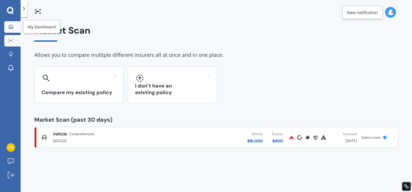
click at [11, 22] on link "My Dashboard" at bounding box center [12, 26] width 16 height 11
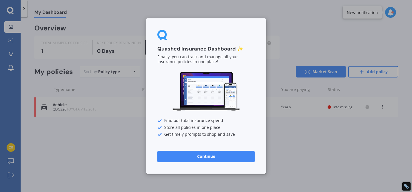
click at [217, 150] on button "Continue" at bounding box center [205, 155] width 97 height 11
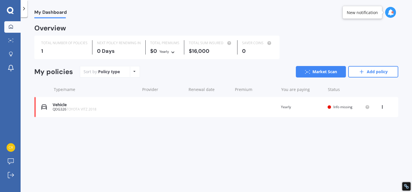
click at [288, 106] on div "You are paying Yearly" at bounding box center [302, 107] width 42 height 6
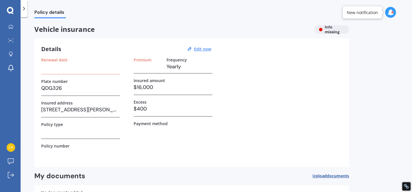
click at [25, 6] on icon at bounding box center [24, 9] width 6 height 6
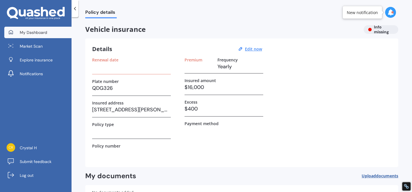
click at [39, 37] on link "My Dashboard" at bounding box center [37, 32] width 67 height 11
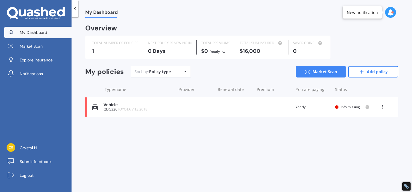
click at [381, 108] on div "View option View policy Delete" at bounding box center [383, 107] width 5 height 6
click at [259, 115] on div "Vehicle QDG326 TOYOTA VITZ 2018 Renewal date Premium You are paying Yearly Stat…" at bounding box center [241, 107] width 313 height 20
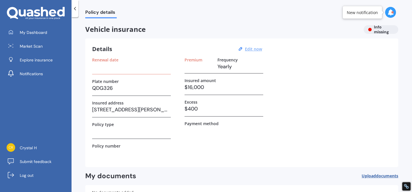
click at [251, 50] on u "Edit now" at bounding box center [253, 48] width 17 height 5
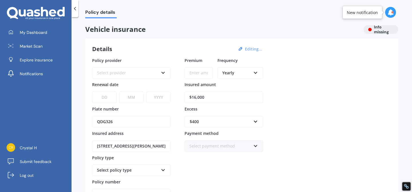
click at [289, 78] on div "Policy provider Select provider AA AMI AMP ANZ ASB Aioi Nissay Dowa Ando Assura…" at bounding box center [242, 128] width 300 height 143
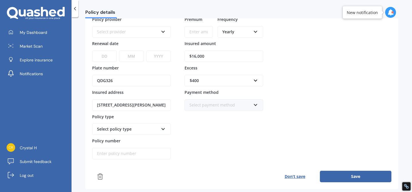
scroll to position [39, 0]
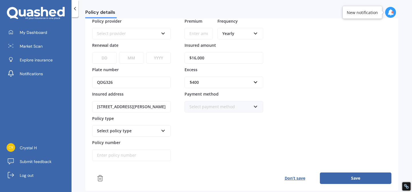
click at [137, 128] on div "Select policy type" at bounding box center [128, 130] width 62 height 6
click at [149, 130] on div "Select policy type" at bounding box center [128, 130] width 62 height 6
click at [140, 161] on div "Policy provider Select provider AA AMI AMP ANZ ASB Aioi Nissay Dowa Ando Assura…" at bounding box center [242, 101] width 300 height 166
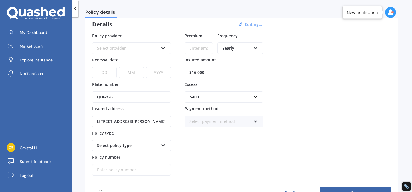
scroll to position [0, 0]
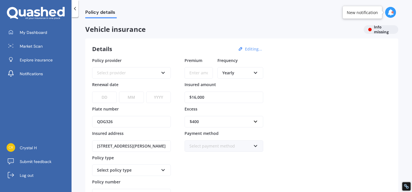
click at [376, 31] on div "Vehicle insurance Info missing" at bounding box center [241, 29] width 313 height 9
click at [256, 50] on button "Editing..." at bounding box center [253, 48] width 21 height 5
click at [255, 48] on button "Editing..." at bounding box center [253, 48] width 21 height 5
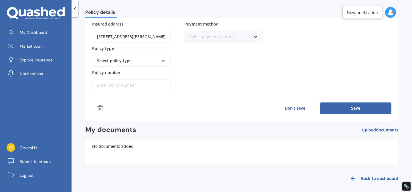
scroll to position [113, 0]
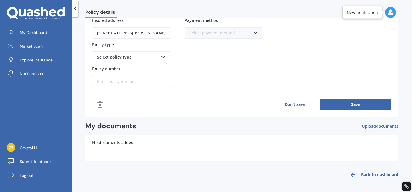
click at [385, 125] on span "documents" at bounding box center [387, 125] width 22 height 5
click at [375, 174] on link "Back to dashboard" at bounding box center [372, 175] width 52 height 14
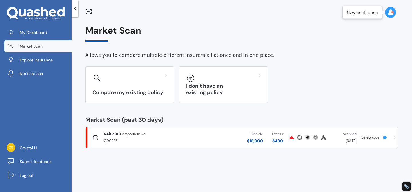
click at [371, 139] on span "Select cover" at bounding box center [371, 137] width 19 height 5
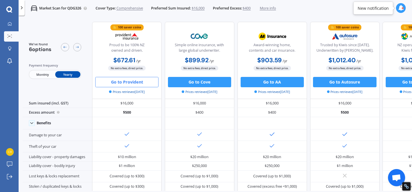
click at [148, 85] on button "Go to Provident" at bounding box center [126, 82] width 63 height 10
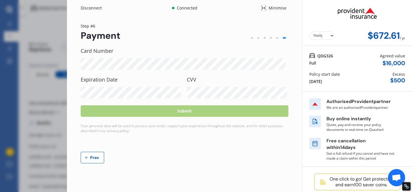
click at [251, 38] on div at bounding box center [252, 38] width 2 height 2
click at [96, 152] on button "Prev" at bounding box center [92, 156] width 23 height 11
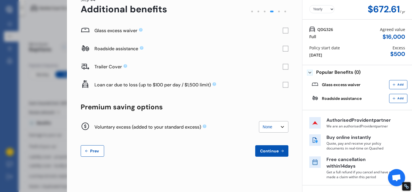
scroll to position [46, 0]
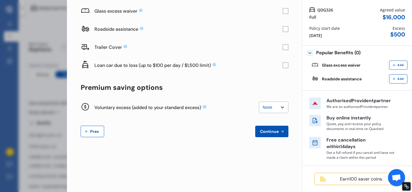
click at [279, 106] on select "None $200 $450 $700 $950 $1,200 $1,700" at bounding box center [273, 106] width 29 height 11
click at [97, 129] on span "Prev" at bounding box center [94, 131] width 11 height 5
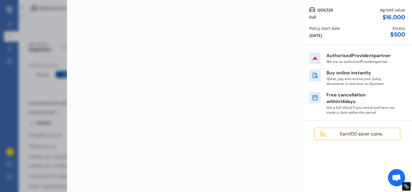
scroll to position [43, 0]
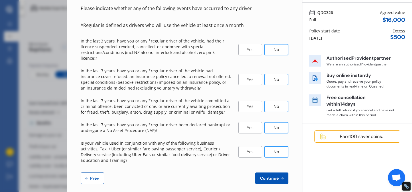
click at [91, 176] on span "Prev" at bounding box center [94, 178] width 11 height 5
select select "12"
select select "09"
select select "1986"
select select "NZ_FULL"
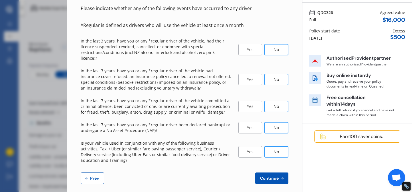
select select "0"
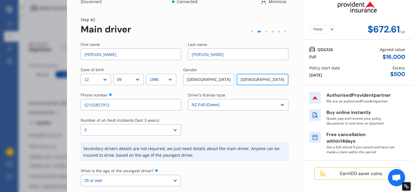
scroll to position [7, 0]
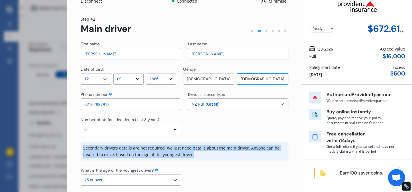
copy div "Secondary drivers details are not required, we just need details about the main…"
drag, startPoint x: 194, startPoint y: 154, endPoint x: 82, endPoint y: 148, distance: 112.4
click at [82, 148] on div "Secondary drivers details are not required, we just need details about the main…" at bounding box center [185, 151] width 208 height 18
click at [183, 127] on div "Number of at-fault incidents (last 3 years) Select number of at-fault incidents…" at bounding box center [185, 126] width 208 height 18
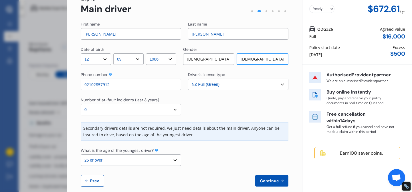
scroll to position [35, 0]
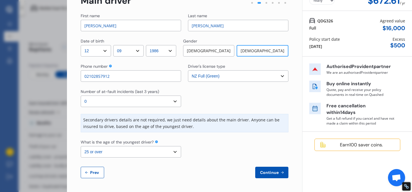
click at [172, 151] on select "Select the age of the youngest driver. 16 17 18 19 20 21 22 23 24 25 or over" at bounding box center [131, 151] width 101 height 11
click at [155, 147] on select "Select the age of the youngest driver. 16 17 18 19 20 21 22 23 24 25 or over" at bounding box center [131, 151] width 101 height 11
click at [162, 150] on select "Select the age of the youngest driver. 16 17 18 19 20 21 22 23 24 25 or over" at bounding box center [131, 151] width 101 height 11
select select "17"
click at [154, 150] on select "Select the age of the youngest driver. 16 17 18 19 20 21 22 23 24 25 or over" at bounding box center [131, 151] width 101 height 11
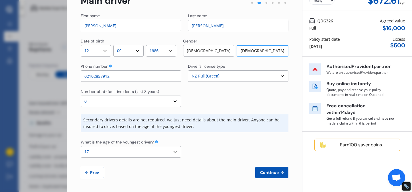
click at [272, 174] on span "Continue" at bounding box center [269, 172] width 21 height 5
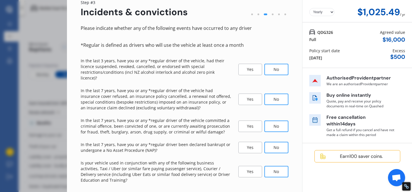
scroll to position [43, 0]
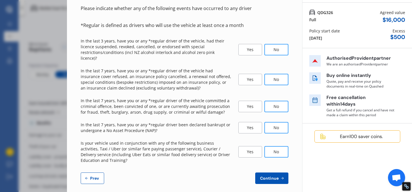
click at [98, 176] on span "Prev" at bounding box center [94, 178] width 11 height 5
select select "12"
select select "09"
select select "1986"
select select "NZ_FULL"
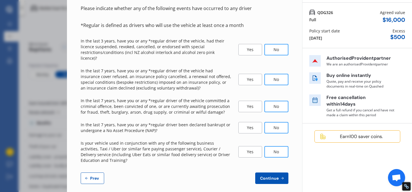
select select "0"
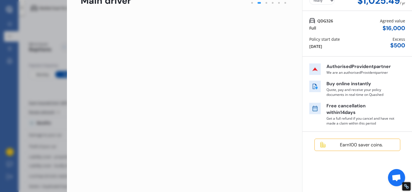
scroll to position [35, 0]
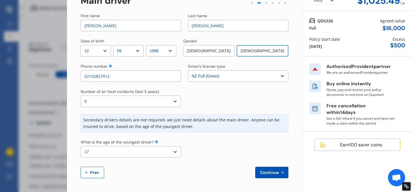
click at [136, 151] on select "Select the age of the youngest driver. 16 17 18 19 20 21 22 23 24 25 or over" at bounding box center [131, 151] width 101 height 11
select select "25"
click at [271, 170] on span "Continue" at bounding box center [269, 172] width 21 height 5
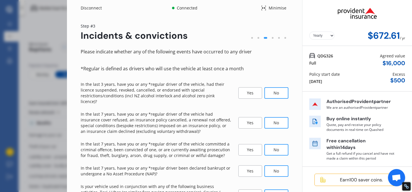
scroll to position [43, 0]
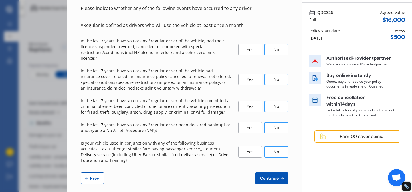
click at [92, 176] on span "Prev" at bounding box center [94, 178] width 11 height 5
select select "12"
select select "09"
select select "1986"
select select "NZ_FULL"
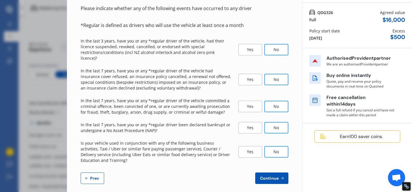
select select "0"
select select "25"
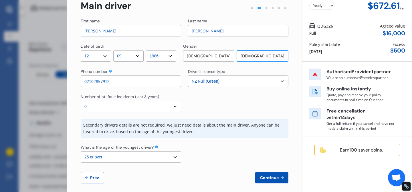
scroll to position [27, 0]
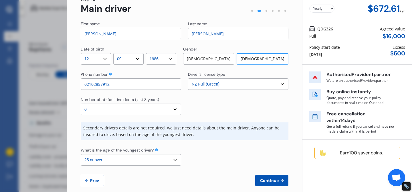
click at [173, 107] on select "Select number of at-fault incidents (last 3 years) 0 1 2 3 4 5 or more" at bounding box center [131, 108] width 101 height 11
copy div "Number of at-fault incidents (last 3 years)"
drag, startPoint x: 80, startPoint y: 100, endPoint x: 159, endPoint y: 98, distance: 79.6
click at [159, 98] on div "Yearly Monthly $672.61 / yr Step # 2 Main driver First name HSIN CHIH Last name…" at bounding box center [184, 94] width 235 height 210
click at [191, 108] on div at bounding box center [238, 105] width 101 height 18
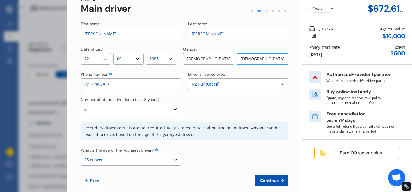
click at [217, 84] on select "Select driver's license type NZ Full (Green) NZ Supervised (Green) NZ Restricte…" at bounding box center [238, 83] width 101 height 11
click at [185, 133] on div "Secondary drivers details are not required, we just need details about the main…" at bounding box center [185, 131] width 208 height 18
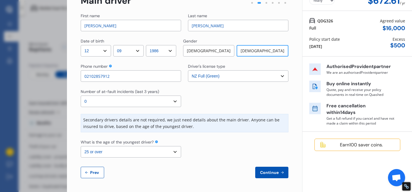
click at [100, 172] on span "Prev" at bounding box center [94, 172] width 11 height 5
select select "full"
select select "GARAGE"
select select "1 Geoff Geering Drive, Netherby, Ashburton 7700"
select select "TOYOTA"
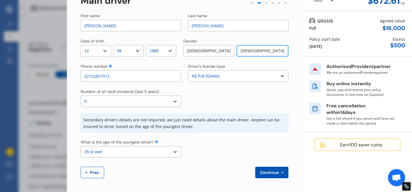
select select "VITZ"
select select "NZVTOYO2018AEFZ"
select select "none"
select select "NO"
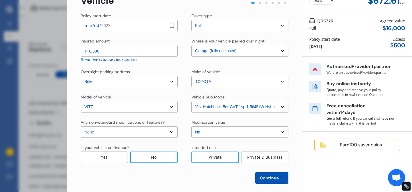
click at [186, 83] on div "Overnight parking address Select 1 Geoff Geering Drive, Netherby, Ashburton 770…" at bounding box center [185, 78] width 208 height 18
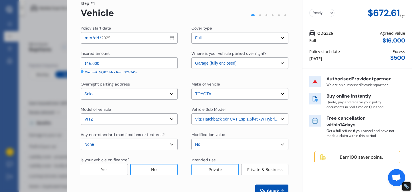
scroll to position [21, 0]
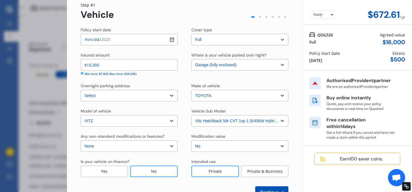
click at [171, 39] on input "2025-08-10" at bounding box center [129, 39] width 97 height 11
click at [149, 26] on div "Step # 1 Vehicle Policy start date 2025-08-10 Cover type Select cover type Full…" at bounding box center [185, 99] width 208 height 195
click at [171, 43] on input "2025-08-10" at bounding box center [129, 39] width 97 height 11
type input "2025-09-09"
click at [177, 55] on div "Insured amount $16,000 Min limit: $7,825 Max limit: $20,345) Where is your vehi…" at bounding box center [185, 64] width 208 height 24
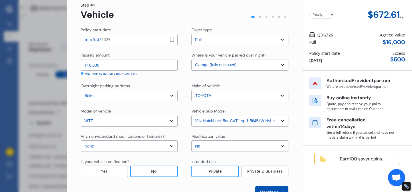
click at [177, 55] on div "Insured amount $16,000 Min limit: $7,825 Max limit: $20,345) Where is your vehi…" at bounding box center [185, 64] width 208 height 24
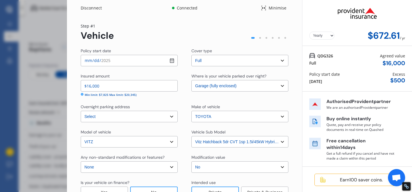
scroll to position [40, 0]
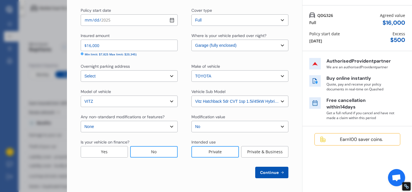
click at [271, 172] on span "Continue" at bounding box center [269, 172] width 21 height 5
select select "12"
select select "09"
select select "1986"
select select "NZ_FULL"
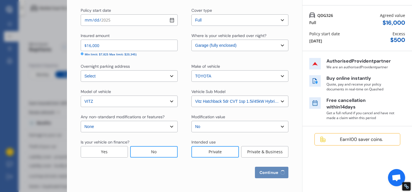
select select "0"
select select "25"
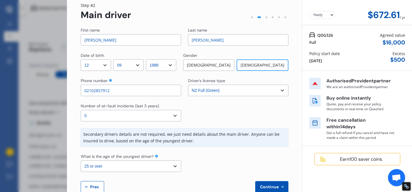
scroll to position [35, 0]
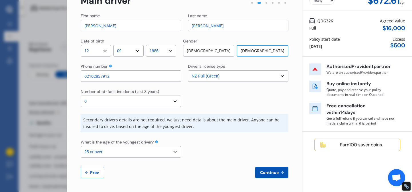
click at [276, 171] on span "Continue" at bounding box center [269, 172] width 21 height 5
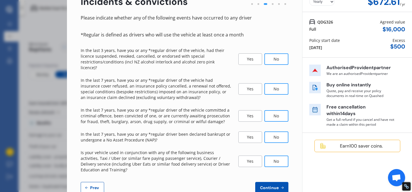
scroll to position [43, 0]
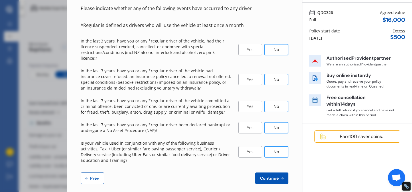
click at [342, 137] on div "Earn 100 saver coins." at bounding box center [362, 136] width 68 height 6
click at [261, 176] on span "Continue" at bounding box center [269, 178] width 21 height 5
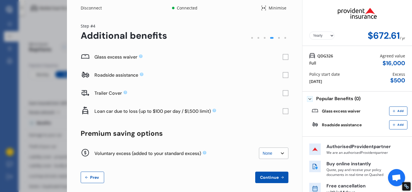
scroll to position [46, 0]
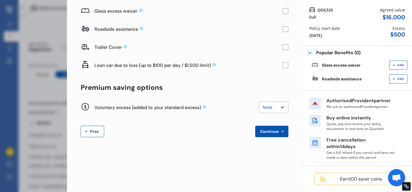
click at [276, 134] on button "Continue" at bounding box center [271, 130] width 33 height 11
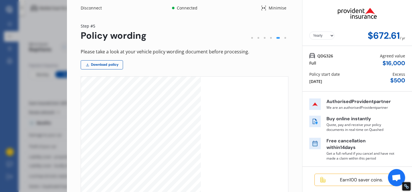
scroll to position [82, 0]
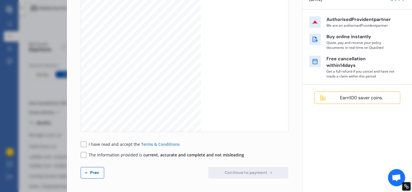
click at [99, 145] on span "I have read and accept the" at bounding box center [115, 143] width 52 height 5
click at [96, 154] on span "The information provided is current, accurate and complete and not misleading" at bounding box center [166, 154] width 155 height 5
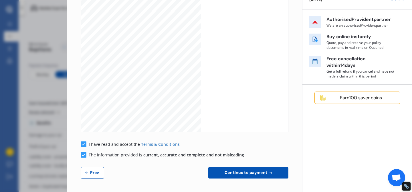
click at [241, 167] on button "Continue to payment" at bounding box center [248, 172] width 80 height 11
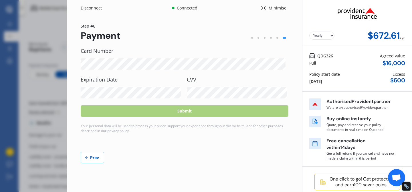
scroll to position [5, 0]
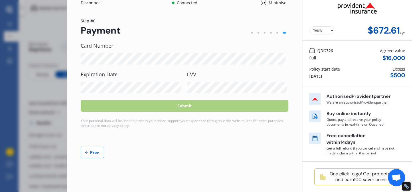
click at [353, 177] on div "One click to go! Get protected and earn 100 saver coins." at bounding box center [362, 176] width 68 height 11
click at [393, 176] on span "Open chat" at bounding box center [396, 178] width 9 height 8
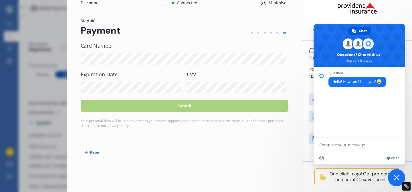
click at [393, 176] on span "Close chat" at bounding box center [396, 177] width 17 height 17
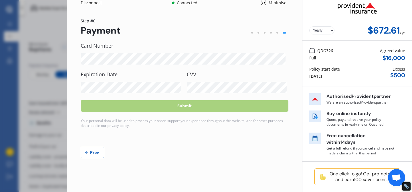
click at [393, 176] on span "Open chat" at bounding box center [396, 178] width 9 height 8
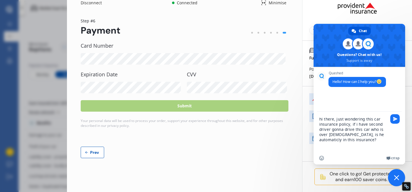
click at [346, 134] on textarea "hi there, just wondering this car insurance policy, if i have second driver gon…" at bounding box center [354, 131] width 69 height 40
paste textarea "Hi there, I’d like to confirm something about this car insurance policy — if a …"
type textarea "Hi there, I’d like to confirm something about this car insurance policy — if a …"
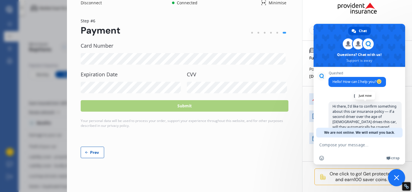
scroll to position [12, 0]
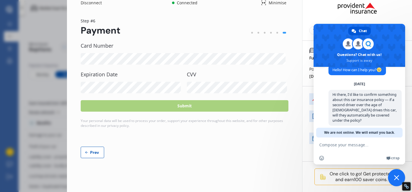
click at [398, 173] on span "Close chat" at bounding box center [396, 177] width 17 height 17
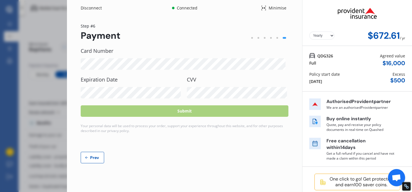
scroll to position [5, 0]
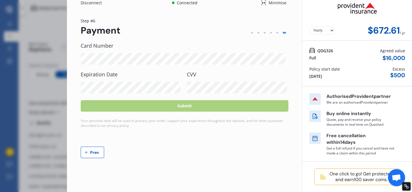
click at [40, 71] on div "Disconnect Connected Minimise Yearly Monthly $672.61 / yr Step # 6 Payment Card…" at bounding box center [206, 96] width 412 height 192
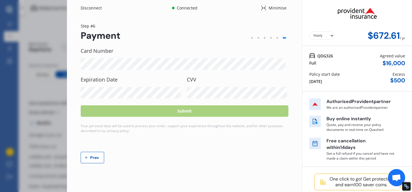
click at [263, 9] on icon at bounding box center [263, 8] width 5 height 7
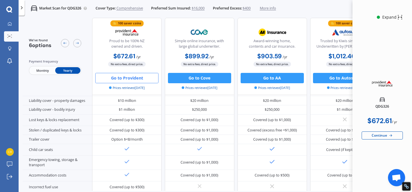
scroll to position [63, 0]
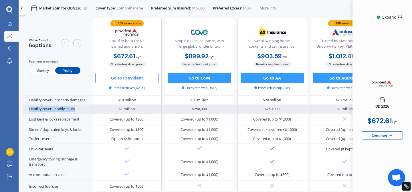
copy div "Liability cover - bodily injury"
drag, startPoint x: 77, startPoint y: 108, endPoint x: 29, endPoint y: 108, distance: 48.1
click at [29, 108] on div "Liability cover - bodily injury" at bounding box center [58, 109] width 70 height 9
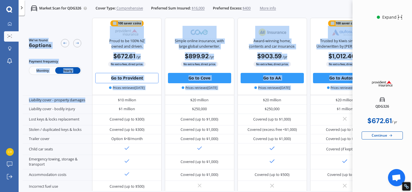
copy div "We've found 6 options Payment frequency Monthly Yearly 100 saver coins Proud to…"
drag, startPoint x: 88, startPoint y: 98, endPoint x: 22, endPoint y: 97, distance: 65.6
click at [22, 97] on div "Market Scan for QDG326 Cover Type: Comprehensive Preferred Sum Insured: $16,000…" at bounding box center [216, 113] width 394 height 192
click at [144, 93] on div "100 saver coins Proud to be 100% NZ owned and driven. $672.61 / yr $672.61 / yr…" at bounding box center [127, 56] width 70 height 77
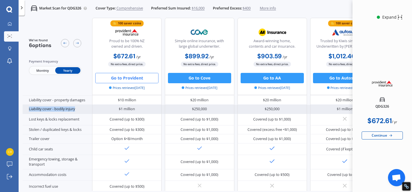
drag, startPoint x: 76, startPoint y: 106, endPoint x: 27, endPoint y: 107, distance: 49.8
click at [27, 107] on div "Liability cover - bodily injury" at bounding box center [58, 109] width 70 height 9
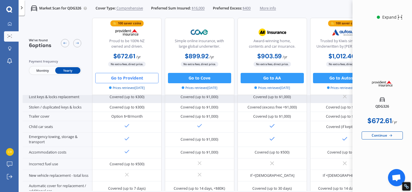
scroll to position [88, 0]
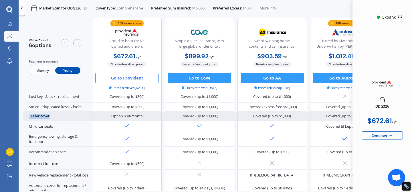
copy div "Trailer cover"
drag, startPoint x: 56, startPoint y: 115, endPoint x: 26, endPoint y: 111, distance: 30.6
click at [26, 111] on div "Trailer cover" at bounding box center [58, 115] width 70 height 9
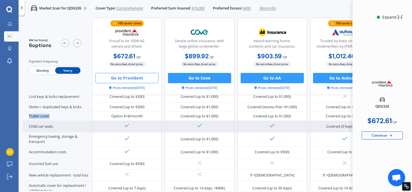
click at [27, 125] on div "Child car seats" at bounding box center [58, 126] width 70 height 11
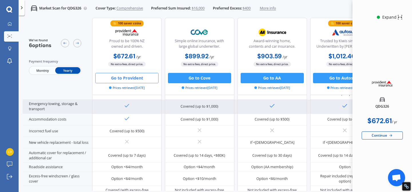
scroll to position [126, 0]
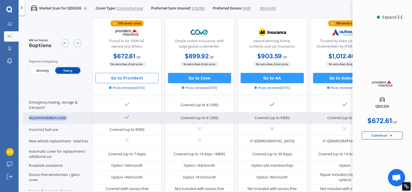
copy div "Accommodation costs"
drag, startPoint x: 72, startPoint y: 115, endPoint x: 27, endPoint y: 115, distance: 44.4
click at [27, 115] on div "Accommodation costs" at bounding box center [58, 117] width 70 height 11
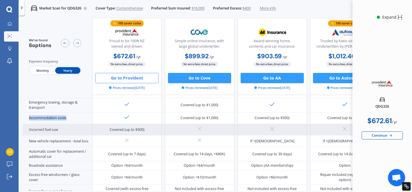
click at [59, 124] on div "Incorrect fuel use" at bounding box center [58, 129] width 70 height 11
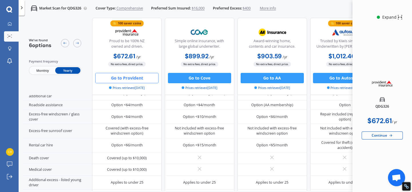
scroll to position [194, 0]
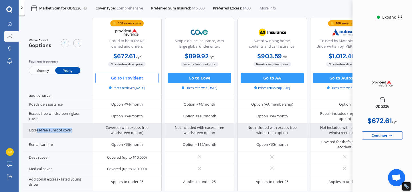
drag, startPoint x: 75, startPoint y: 128, endPoint x: 36, endPoint y: 129, distance: 39.2
click at [36, 129] on div "Excess-free sunroof cover" at bounding box center [58, 130] width 70 height 14
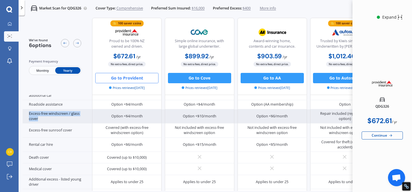
copy div "Excess-free windscreen / glass cover"
drag, startPoint x: 39, startPoint y: 119, endPoint x: 28, endPoint y: 112, distance: 12.9
click at [28, 112] on div "Excess-free windscreen / glass cover" at bounding box center [58, 116] width 70 height 14
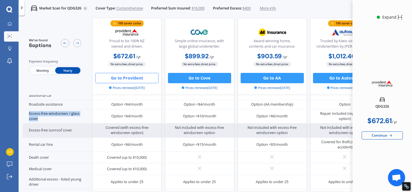
click at [69, 129] on div "Excess-free sunroof cover" at bounding box center [58, 130] width 70 height 14
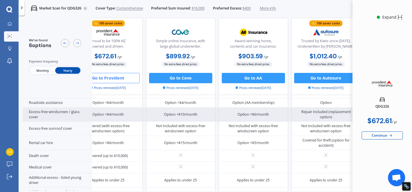
scroll to position [196, 0]
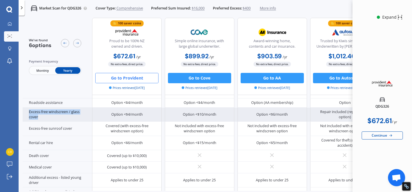
copy div "Excess-free windscreen / glass cover"
drag, startPoint x: 40, startPoint y: 115, endPoint x: 29, endPoint y: 111, distance: 11.7
click at [29, 111] on div "Excess-free windscreen / glass cover" at bounding box center [58, 114] width 70 height 14
copy div "Option <$4/month"
drag, startPoint x: 142, startPoint y: 111, endPoint x: 109, endPoint y: 113, distance: 33.3
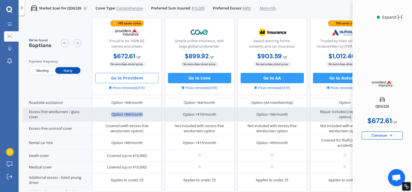
click at [109, 113] on div "Option <$4/month" at bounding box center [127, 114] width 70 height 14
click at [182, 113] on div "Option <$10/month" at bounding box center [200, 114] width 70 height 14
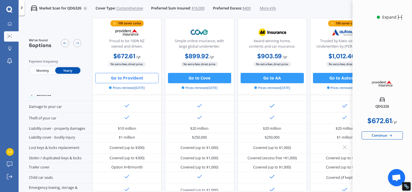
scroll to position [0, 0]
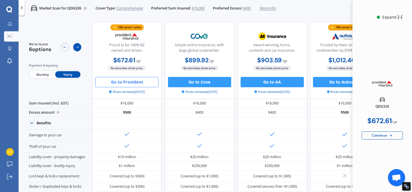
click at [79, 48] on icon at bounding box center [77, 47] width 4 height 4
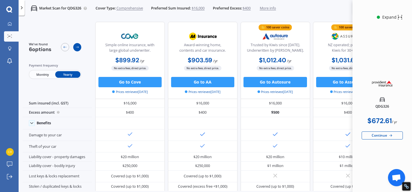
click at [79, 48] on icon at bounding box center [77, 47] width 4 height 4
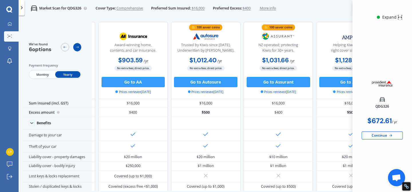
click at [79, 48] on icon at bounding box center [77, 47] width 4 height 4
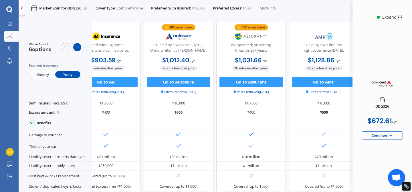
scroll to position [0, 188]
click at [79, 48] on icon at bounding box center [77, 47] width 4 height 4
